Goal: Find specific page/section: Find specific page/section

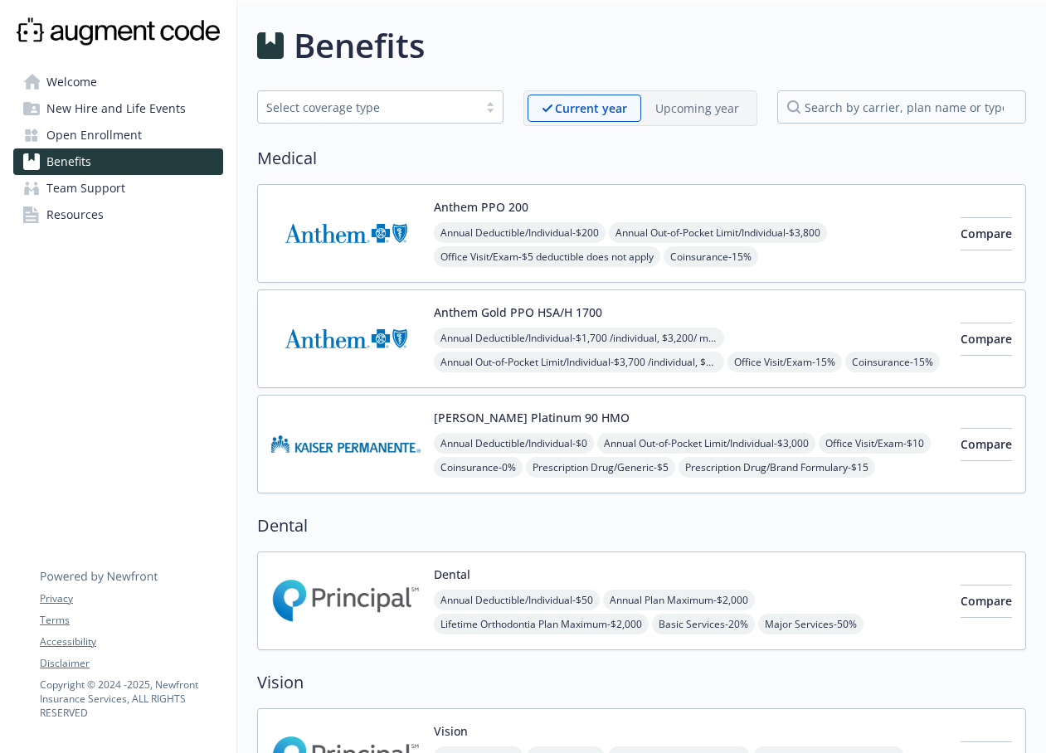
click at [100, 37] on img at bounding box center [118, 31] width 210 height 35
